Goal: Task Accomplishment & Management: Use online tool/utility

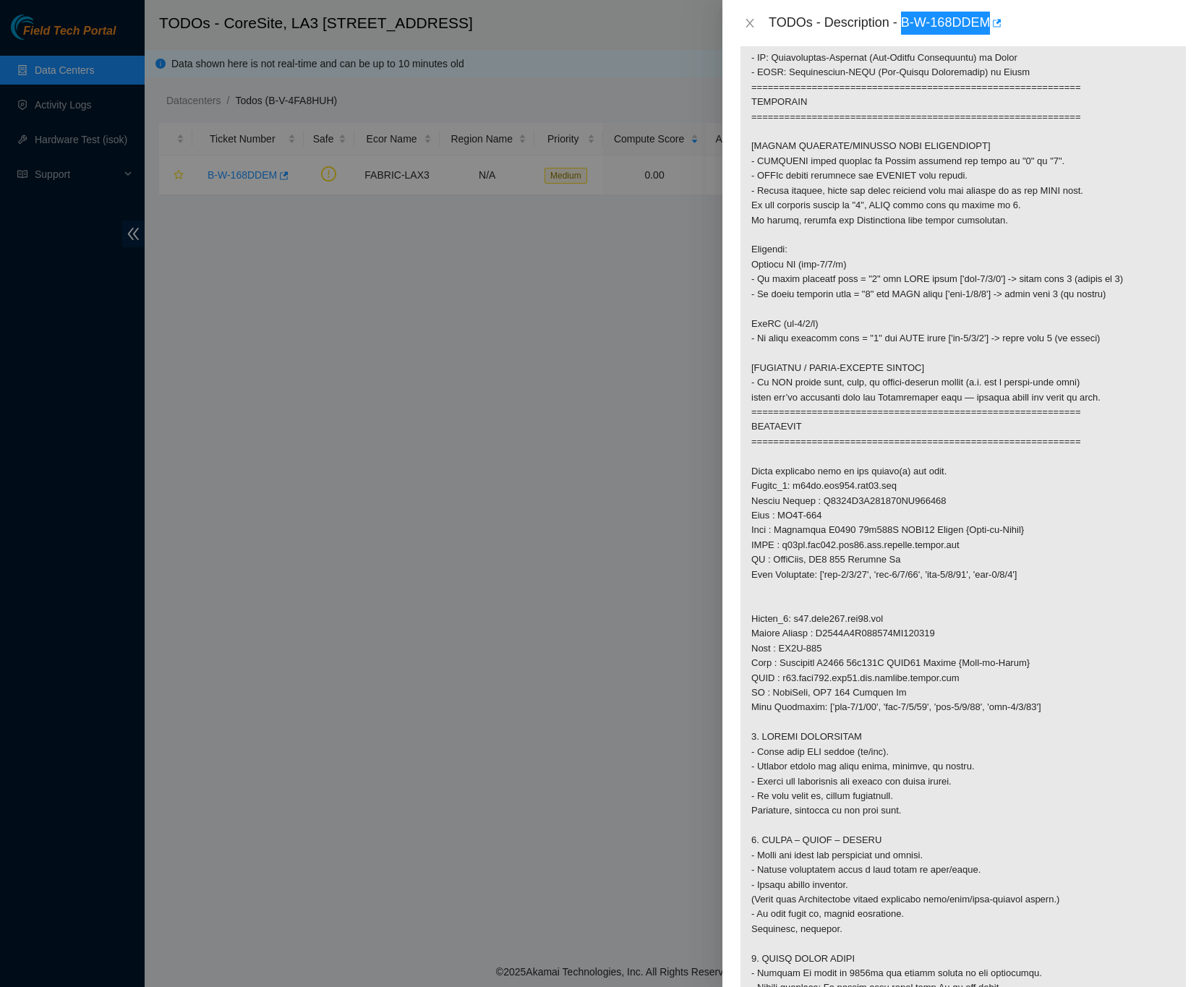
scroll to position [542, 0]
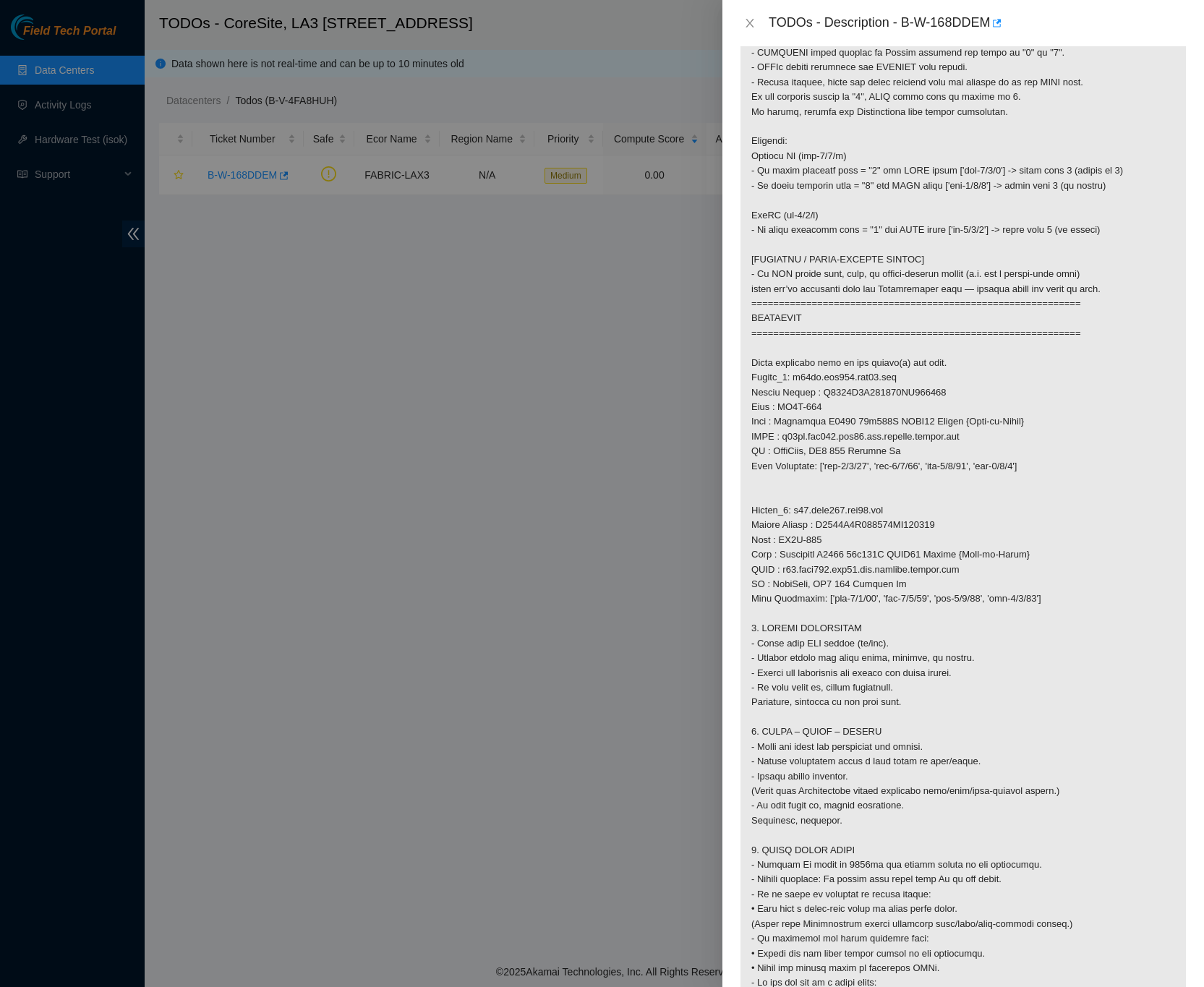
click at [1046, 483] on p at bounding box center [964, 458] width 446 height 1468
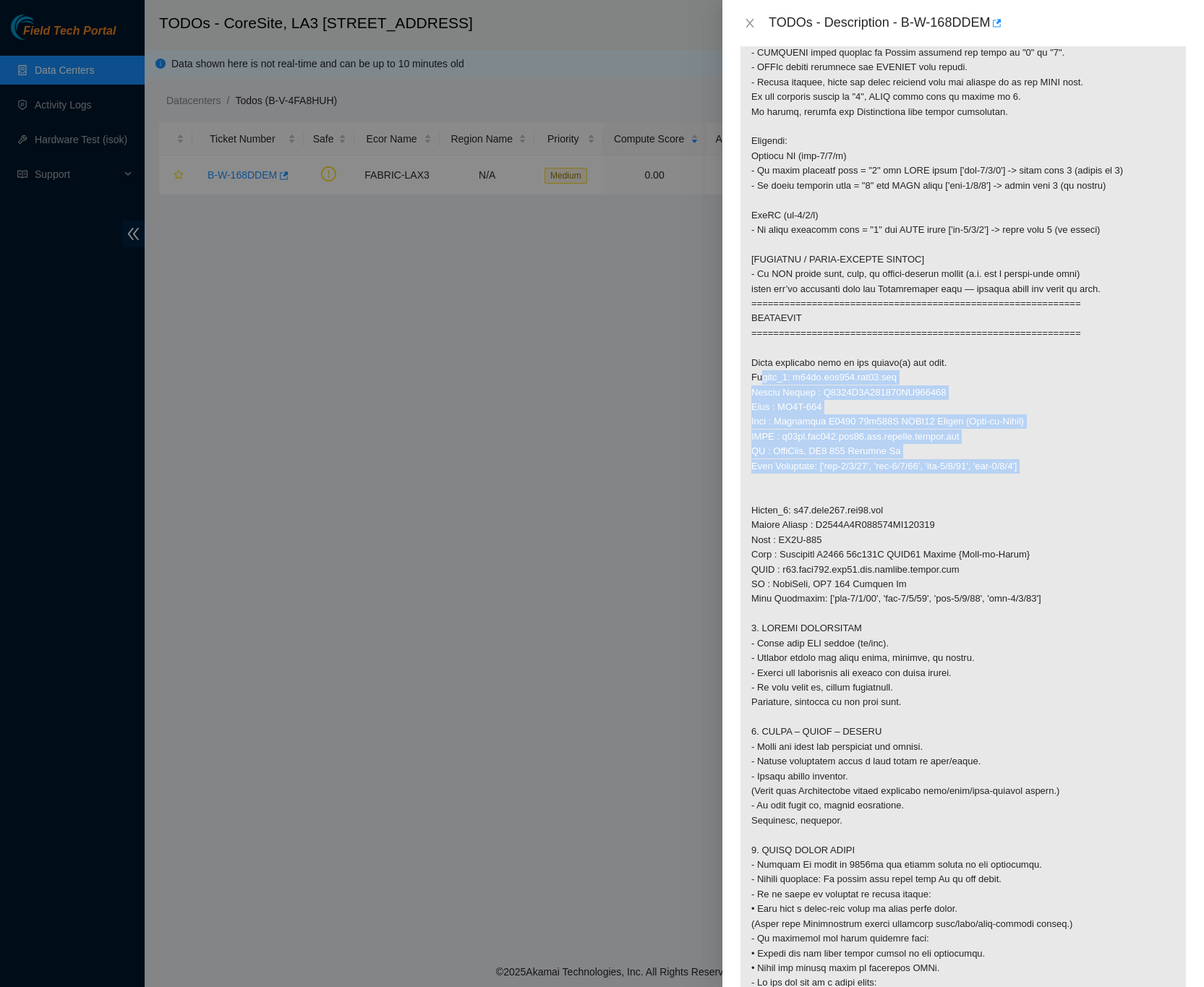
drag, startPoint x: 1048, startPoint y: 483, endPoint x: 742, endPoint y: 394, distance: 318.7
click at [742, 394] on p at bounding box center [964, 458] width 446 height 1468
copy p "Router_1: r09be.tor106.lax03.fab Serial Number : R3250B2F155522AK301725 Rack : …"
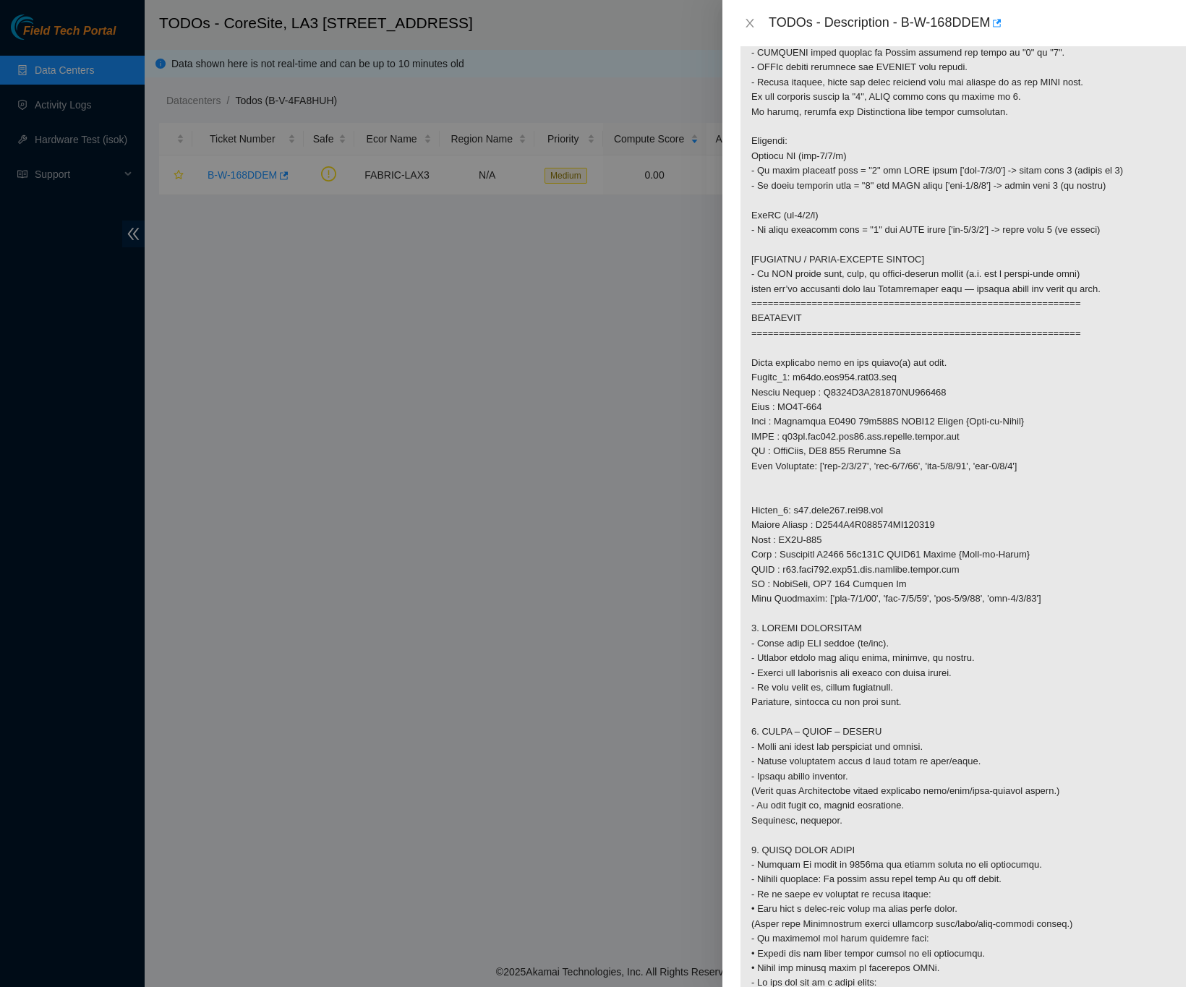
click at [1060, 622] on p at bounding box center [964, 458] width 446 height 1468
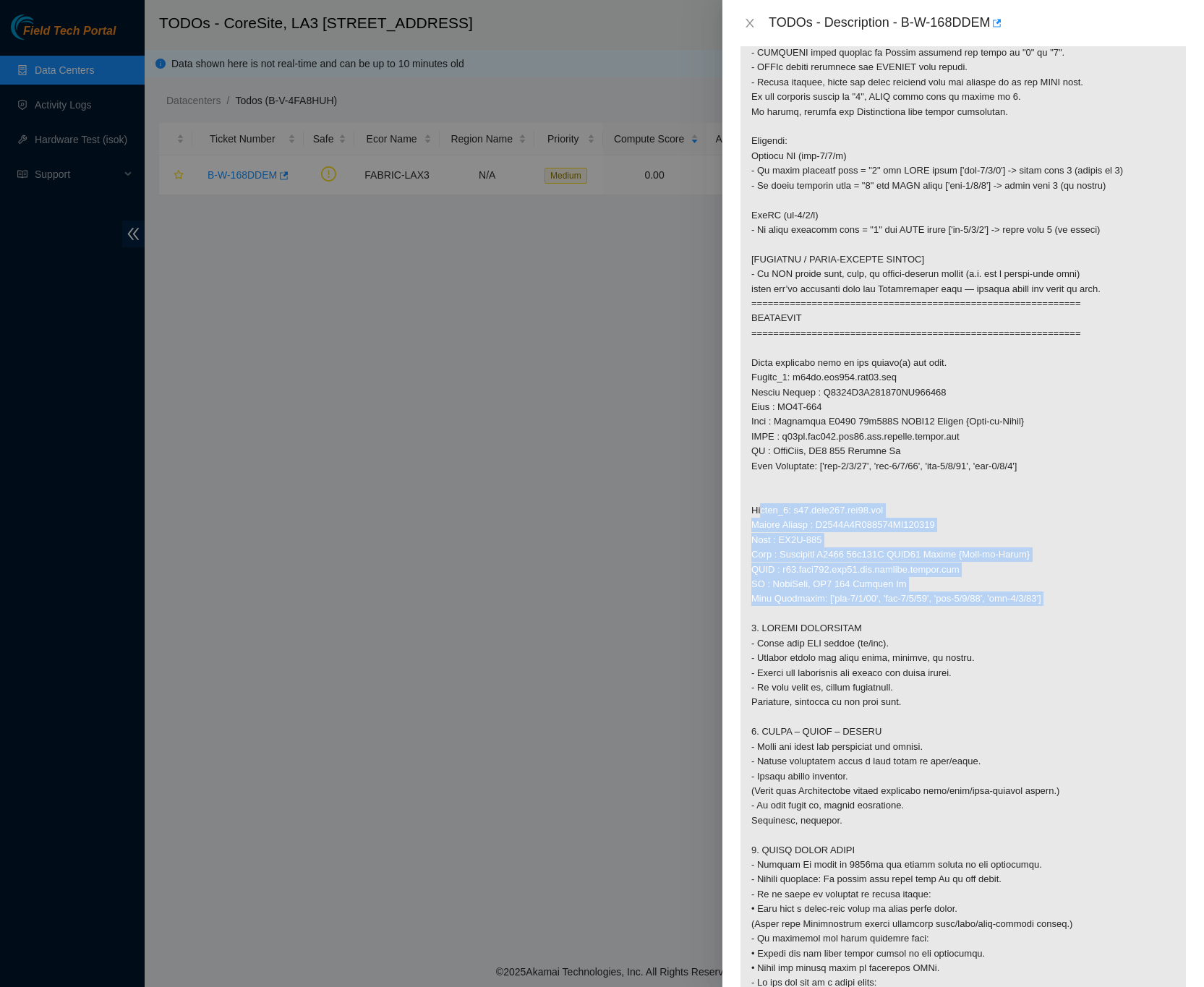
drag, startPoint x: 1044, startPoint y: 616, endPoint x: 749, endPoint y: 530, distance: 307.3
click at [749, 530] on p at bounding box center [964, 458] width 446 height 1468
copy p "Router_2: r03.leaf106.lax03.fab Serial Number : R3250B2F093228AK201317 Rack : L…"
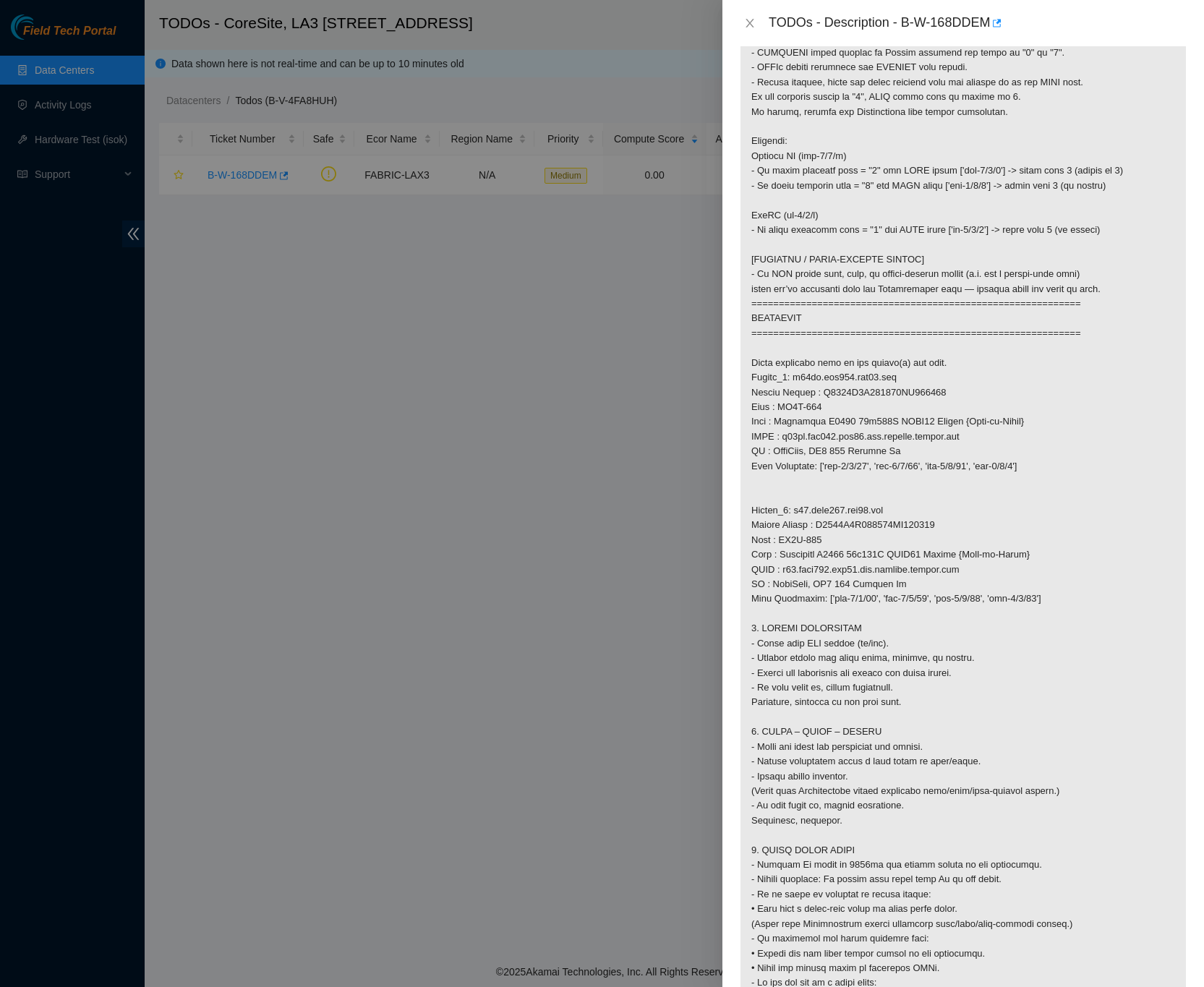
click at [1057, 692] on p at bounding box center [964, 458] width 446 height 1468
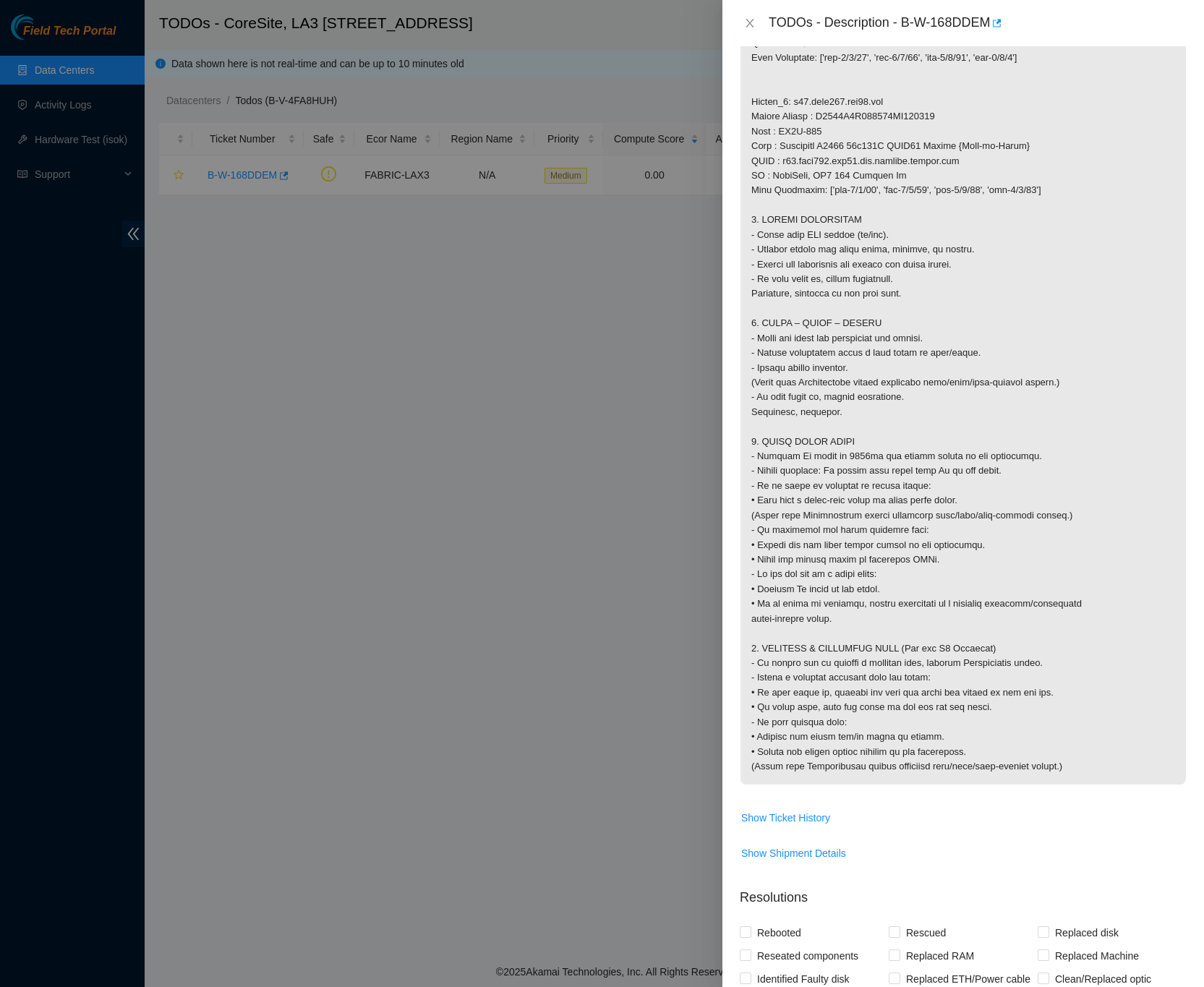
scroll to position [976, 0]
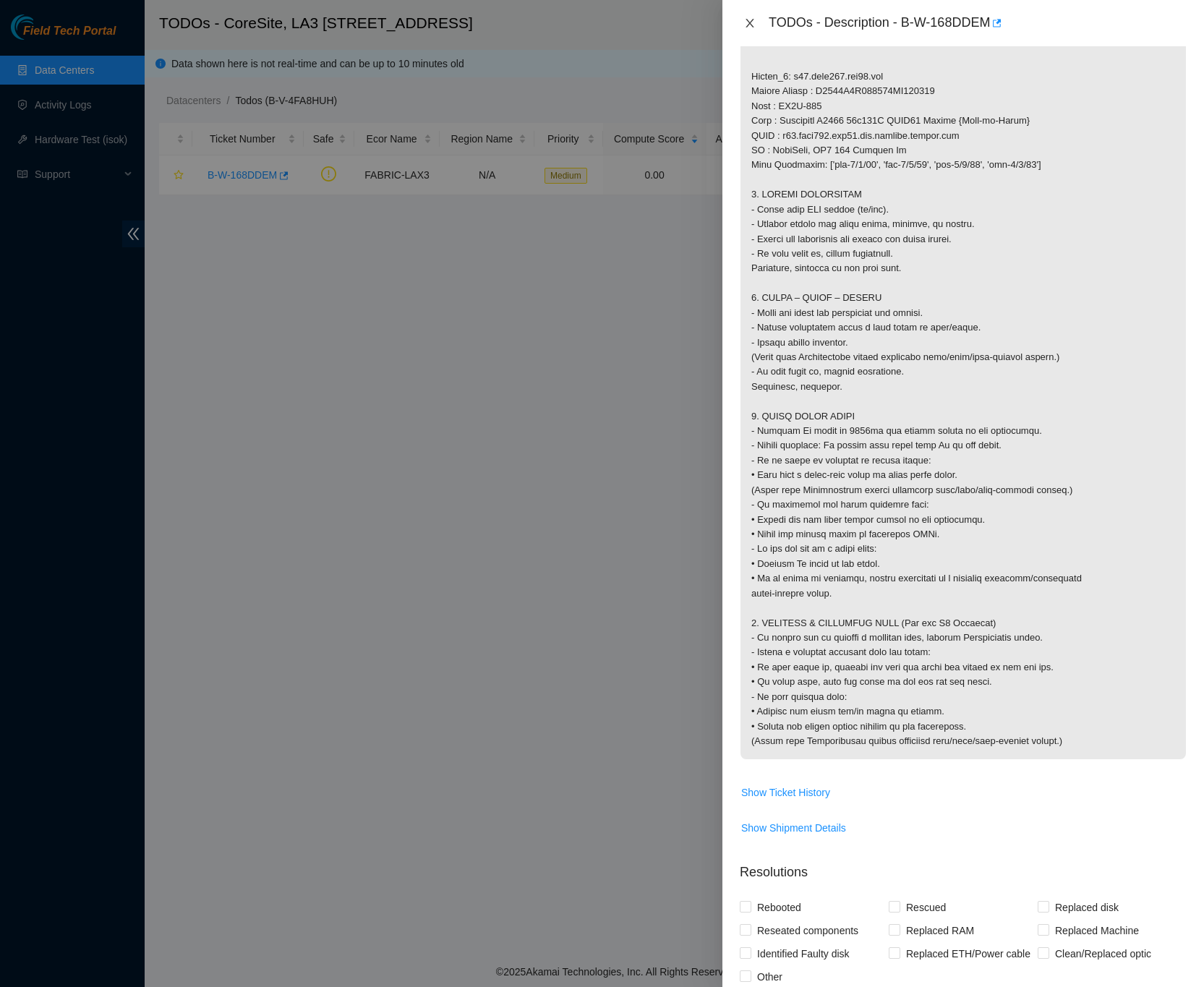
click at [750, 18] on icon "close" at bounding box center [750, 23] width 11 height 11
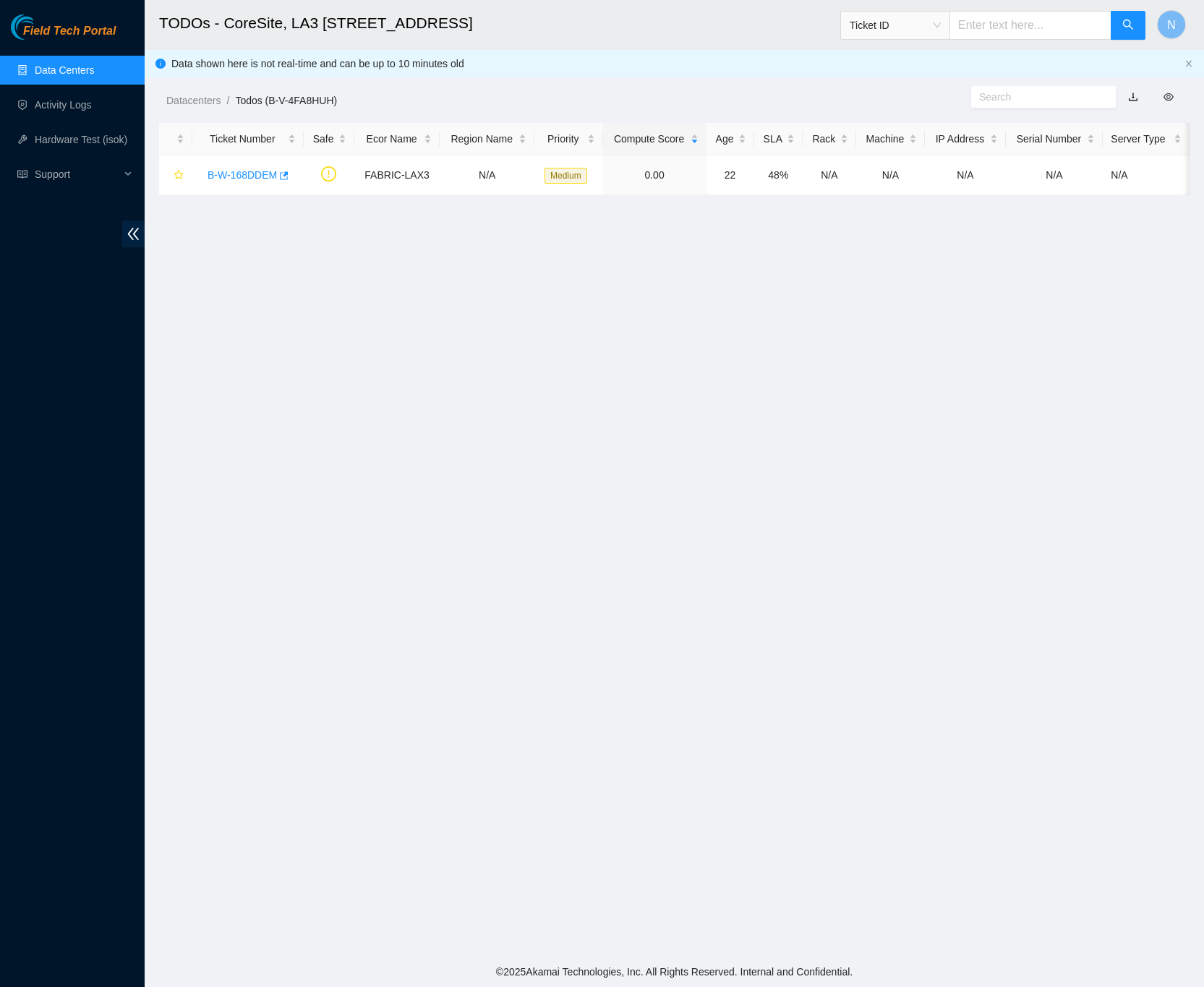
click at [85, 66] on link "Data Centers" at bounding box center [63, 70] width 59 height 11
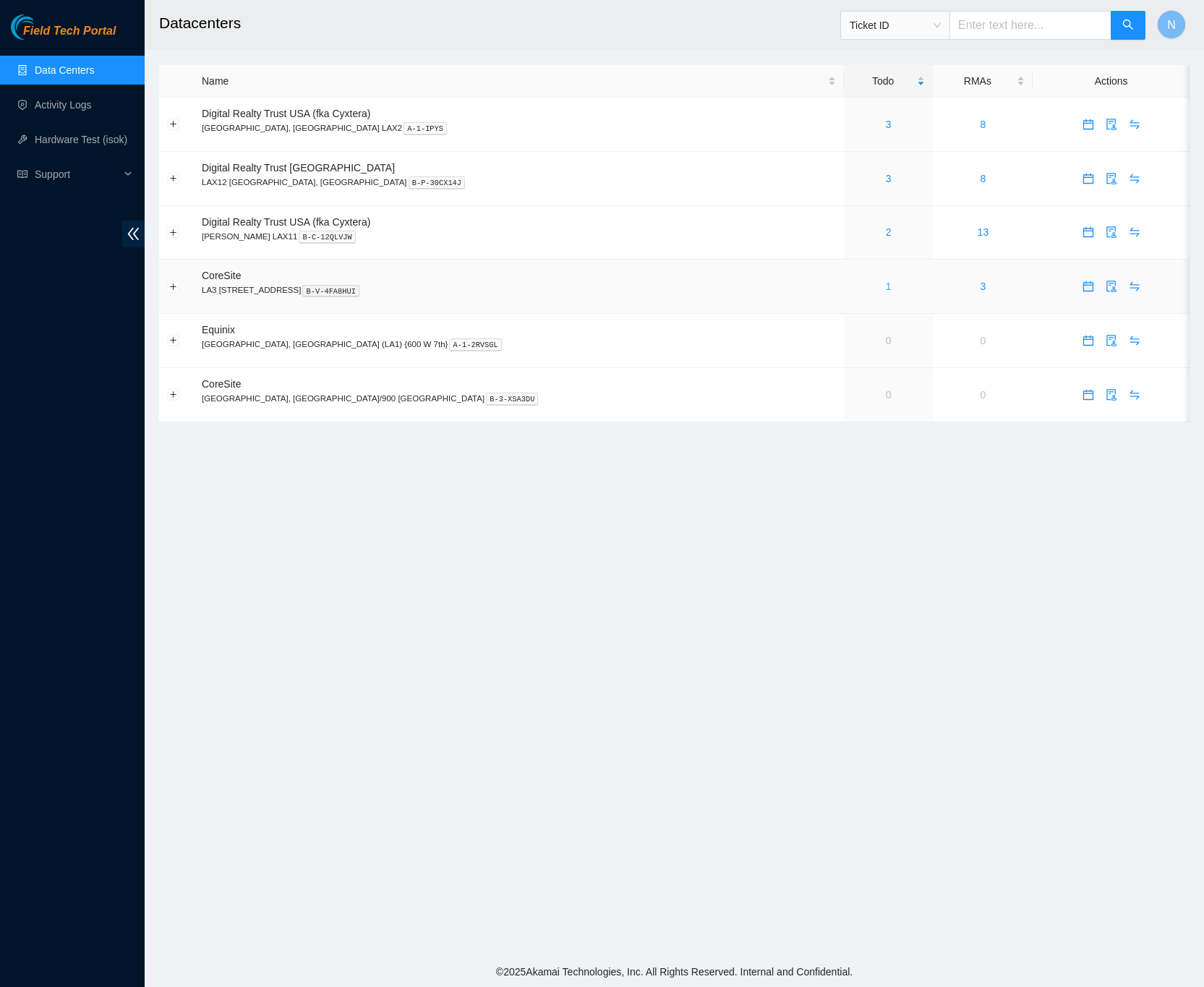
click at [886, 289] on link "1" at bounding box center [889, 286] width 6 height 11
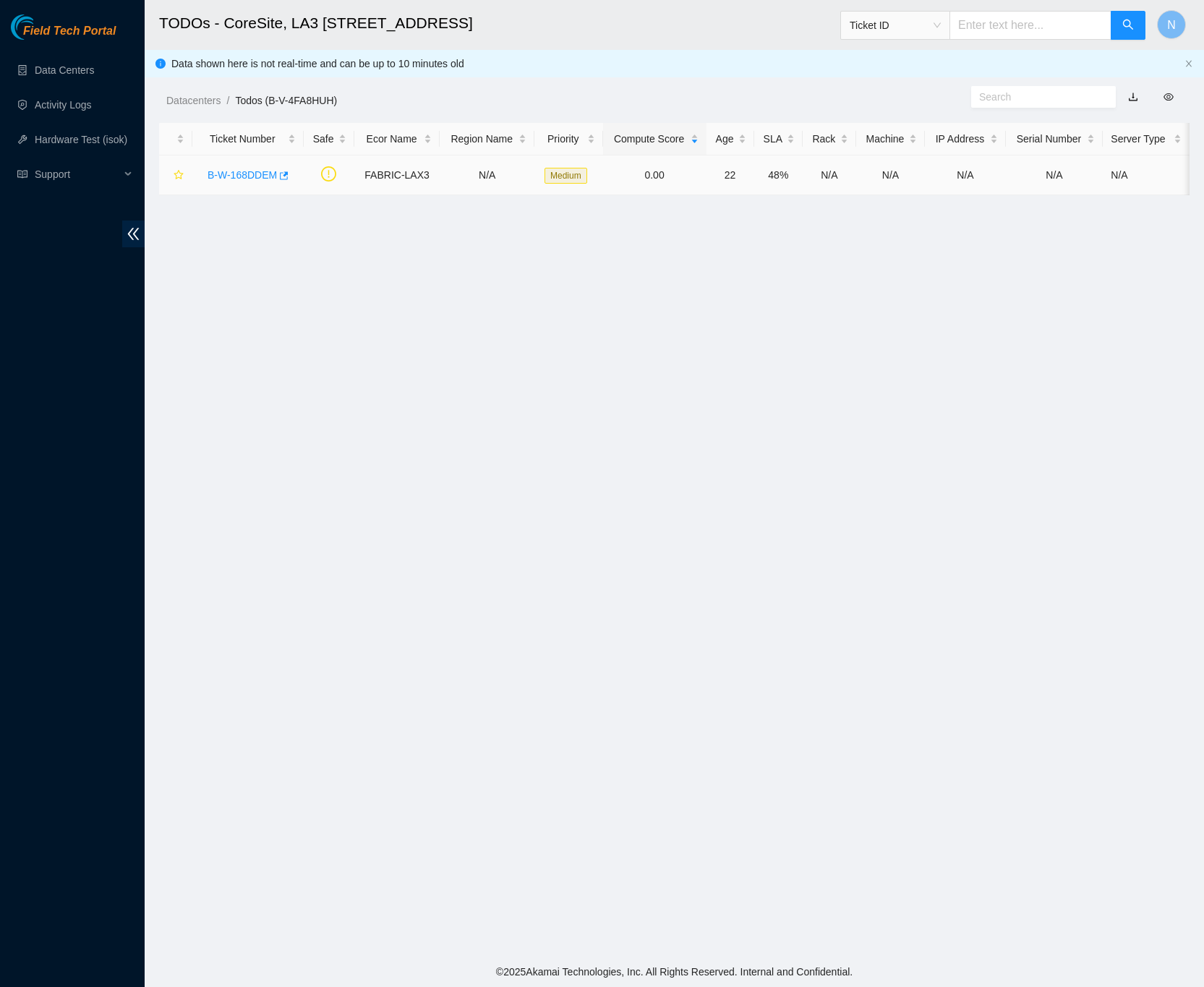
click at [247, 175] on link "B-W-168DDEM" at bounding box center [242, 174] width 70 height 11
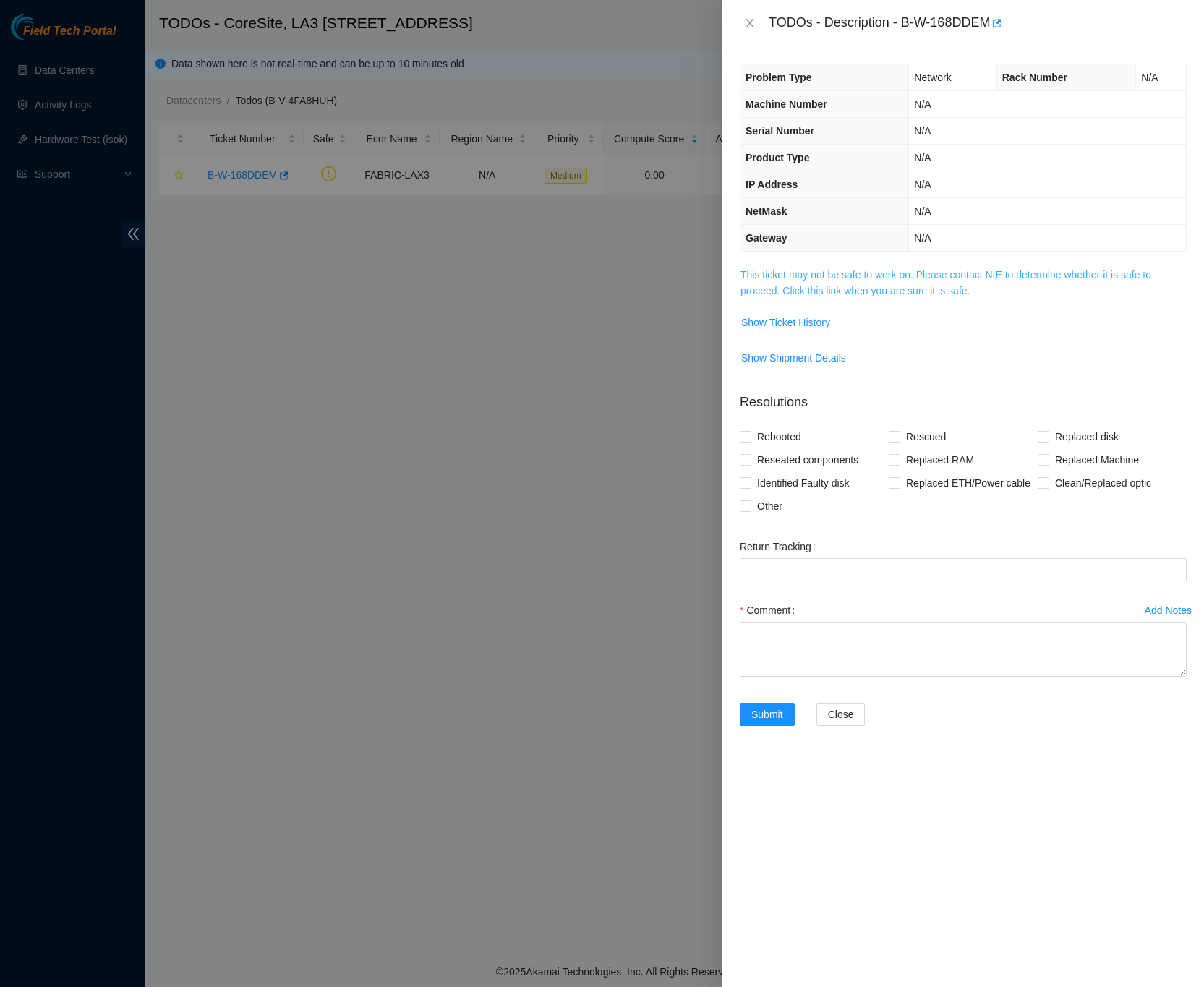
click at [792, 293] on link "This ticket may not be safe to work on. Please contact NIE to determine whether…" at bounding box center [946, 282] width 410 height 27
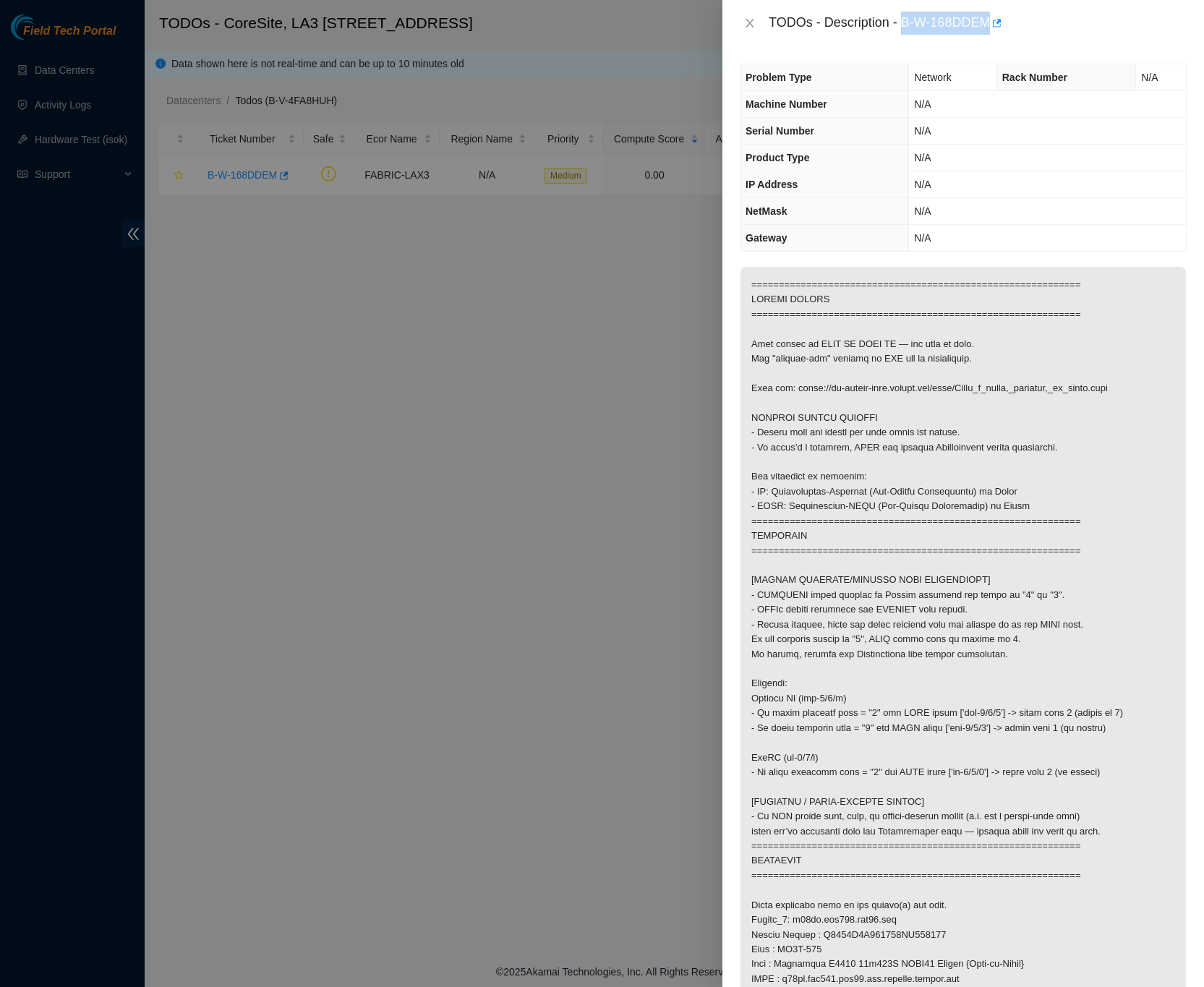
drag, startPoint x: 903, startPoint y: 20, endPoint x: 987, endPoint y: 19, distance: 84.0
click at [987, 19] on div "TODOs - Description - B-W-168DDEM" at bounding box center [978, 23] width 418 height 23
copy div "B-W-168DDEM"
click at [1081, 42] on div "TODOs - Description - B-W-168DDEM" at bounding box center [963, 23] width 482 height 47
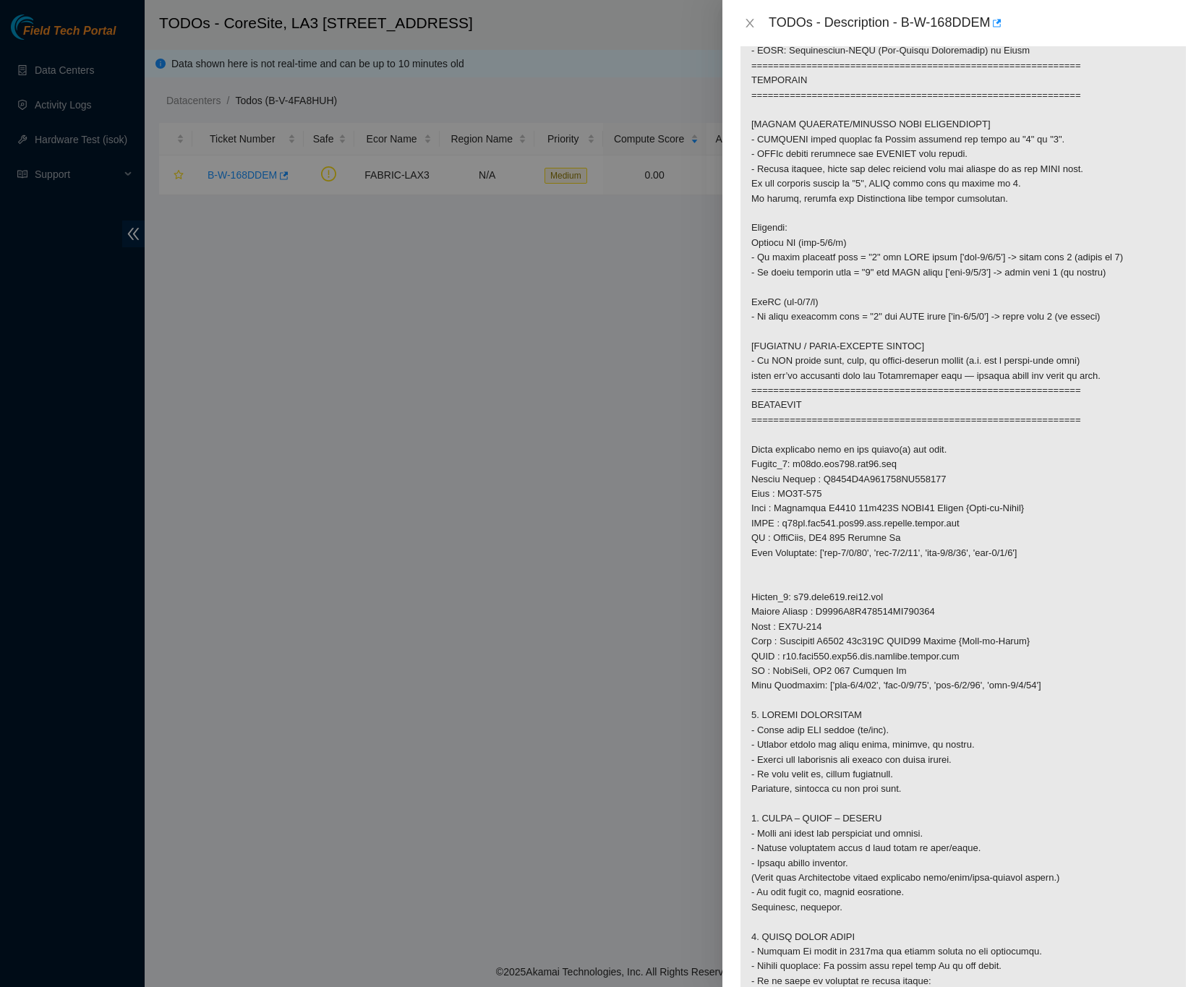
scroll to position [542, 0]
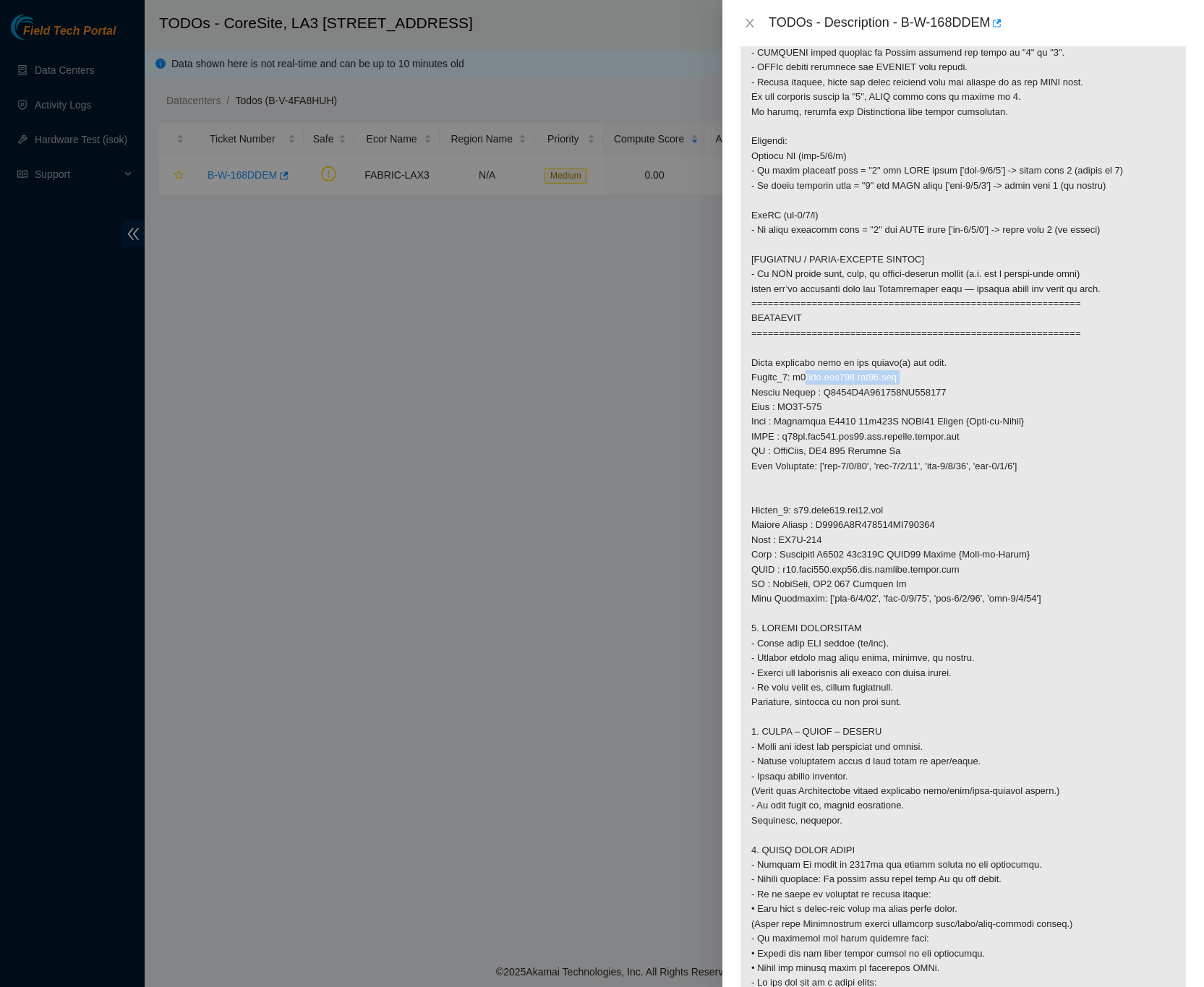
drag, startPoint x: 895, startPoint y: 394, endPoint x: 792, endPoint y: 397, distance: 103.0
click at [792, 397] on p at bounding box center [964, 458] width 446 height 1468
copy p "r09be.tor106.lax03.fab"
click at [1020, 532] on p at bounding box center [964, 458] width 446 height 1468
drag, startPoint x: 881, startPoint y: 523, endPoint x: 793, endPoint y: 527, distance: 88.1
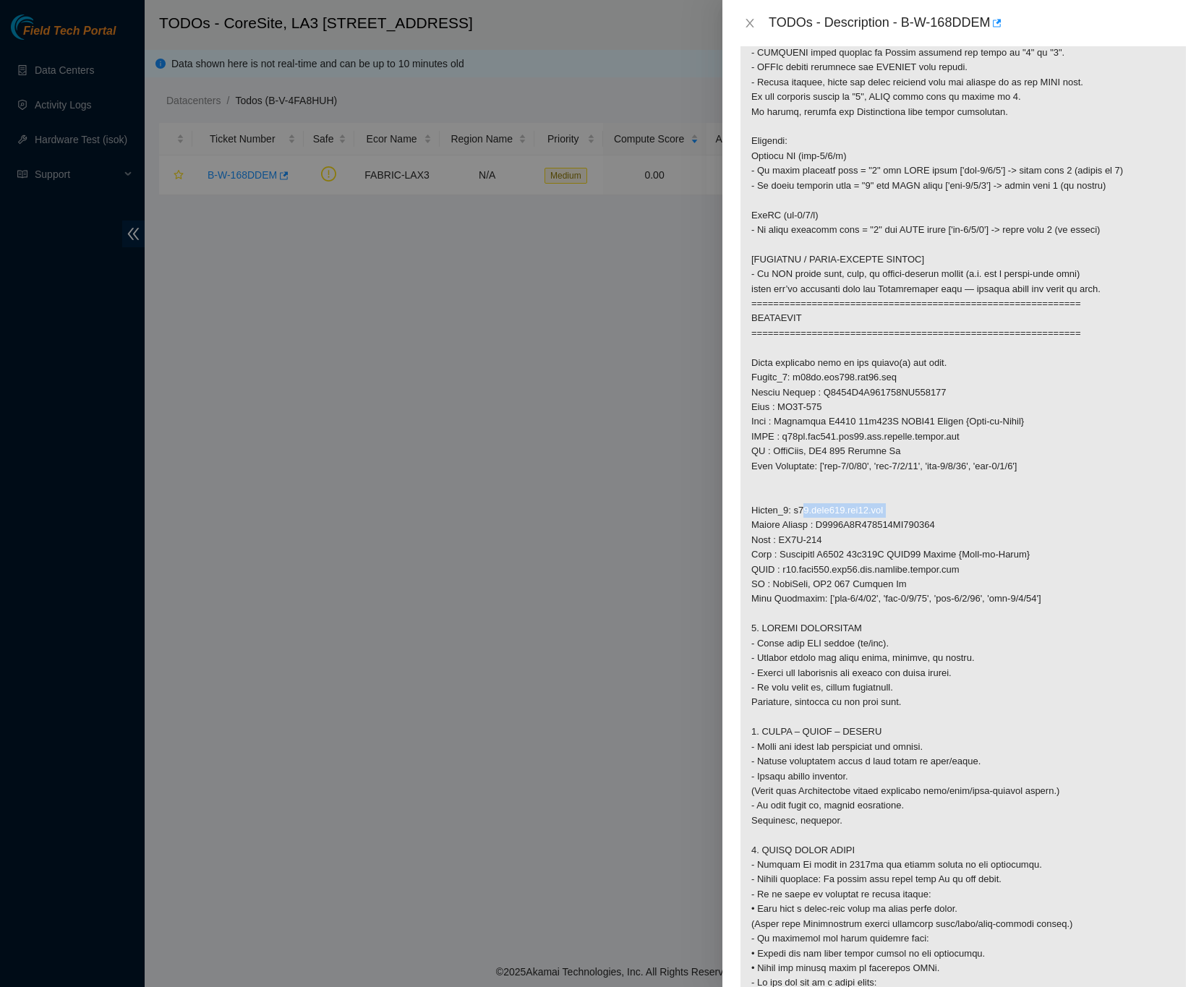
click at [793, 527] on p at bounding box center [964, 458] width 446 height 1468
copy p "r03.leaf106.lax03.fab"
click at [1126, 517] on p at bounding box center [964, 458] width 446 height 1468
click at [1102, 567] on p at bounding box center [964, 458] width 446 height 1468
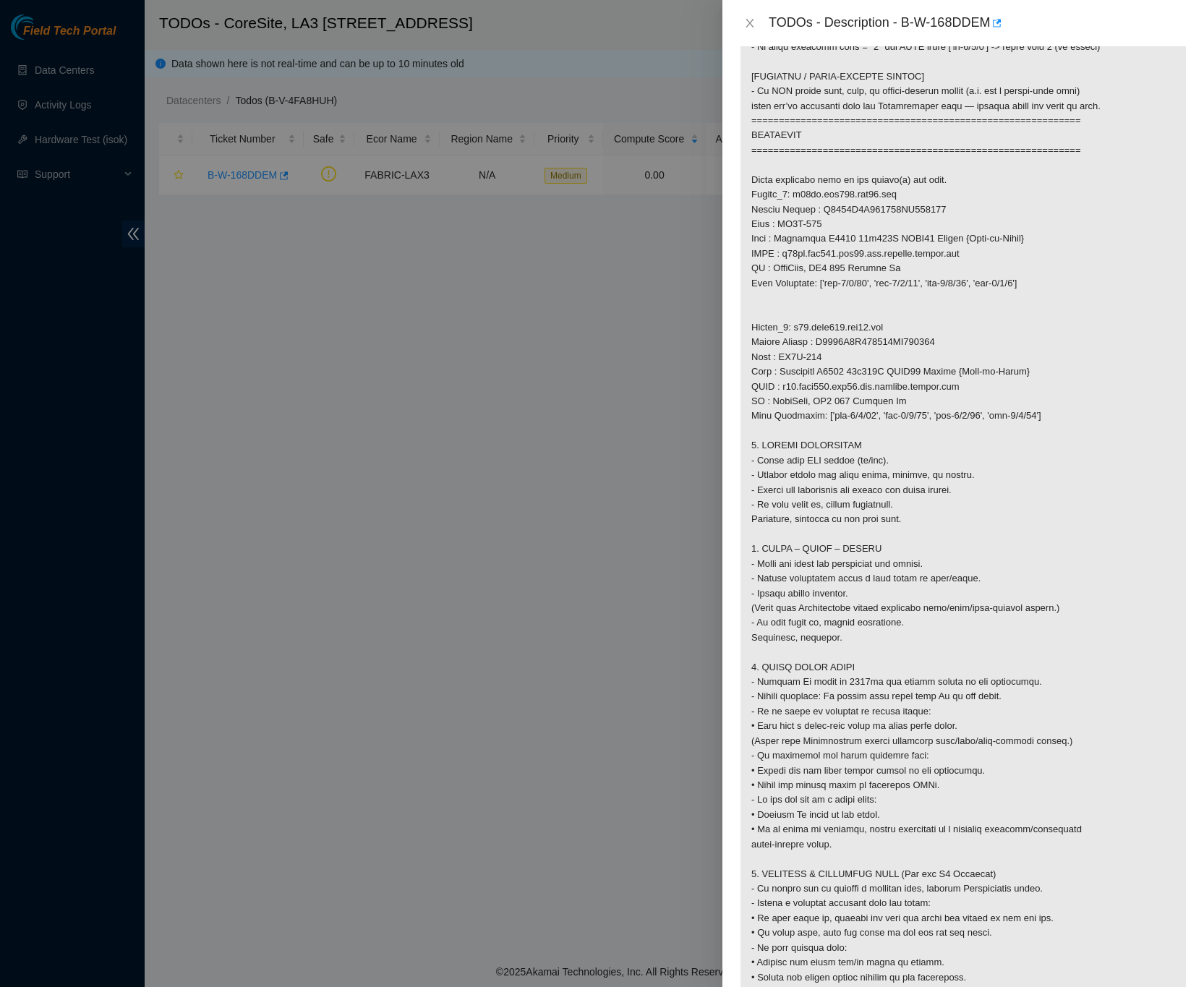
scroll to position [867, 0]
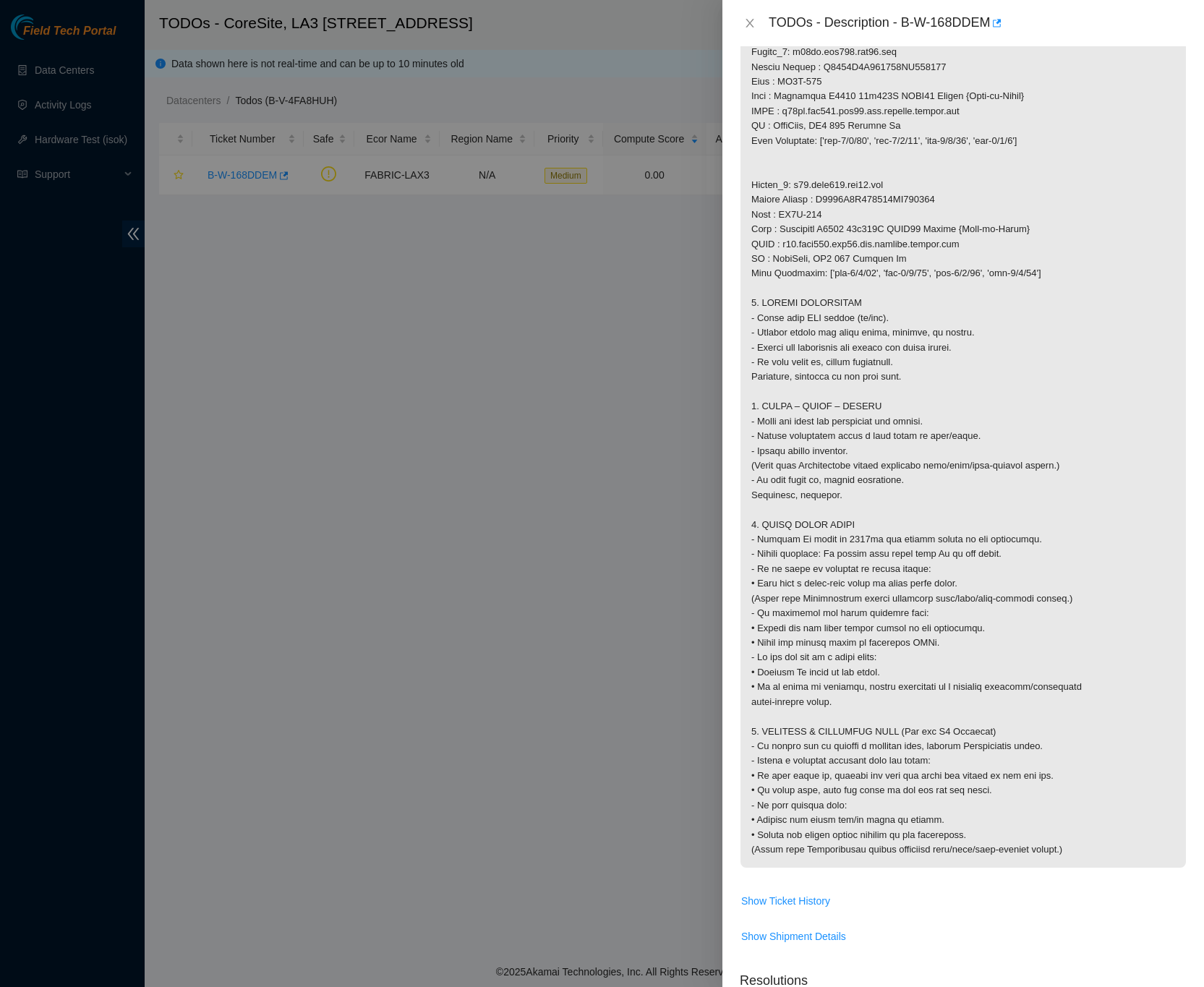
click at [1148, 668] on p at bounding box center [964, 133] width 446 height 1468
